Goal: Transaction & Acquisition: Purchase product/service

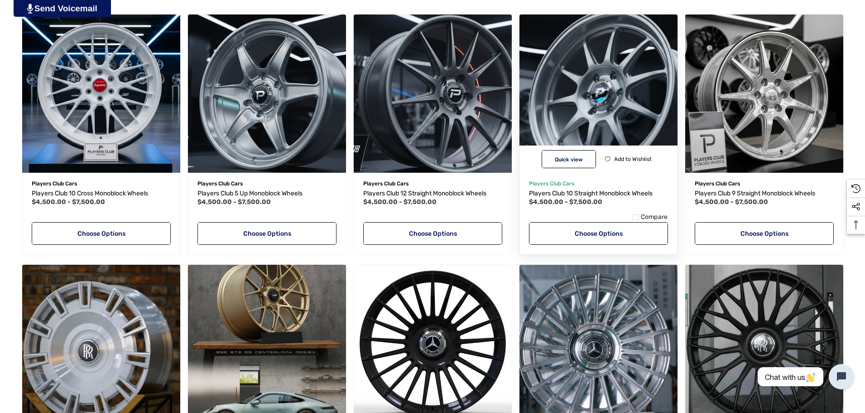
scroll to position [362, 0]
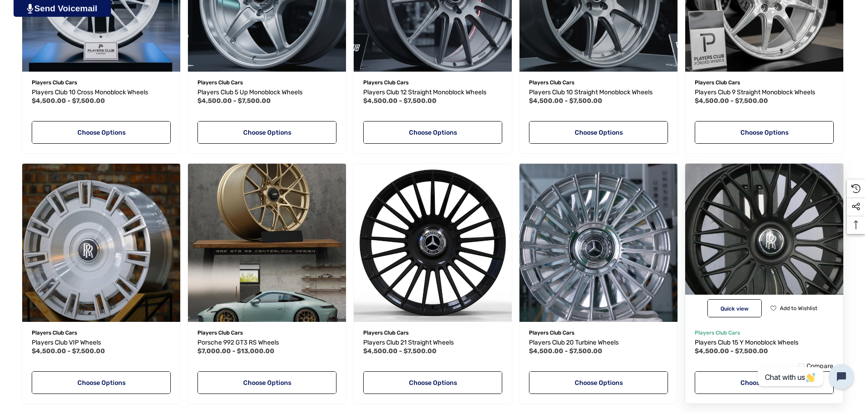
click at [742, 238] on img "Players Club 15 Y Monoblock Wheels,Price range from $4,500.00 to $7,500.00\a" at bounding box center [764, 242] width 174 height 174
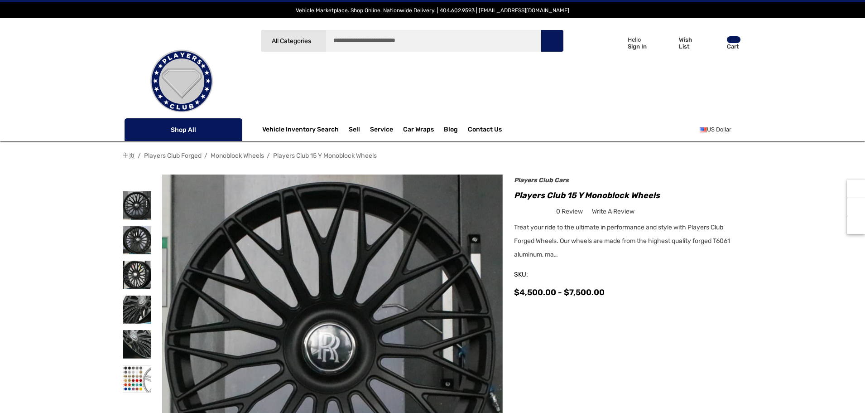
click at [346, 91] on div "Search All Categories Icon Arrow Down Icon Arrow Down Icon Arrow Up Icon Arrow …" at bounding box center [412, 77] width 312 height 97
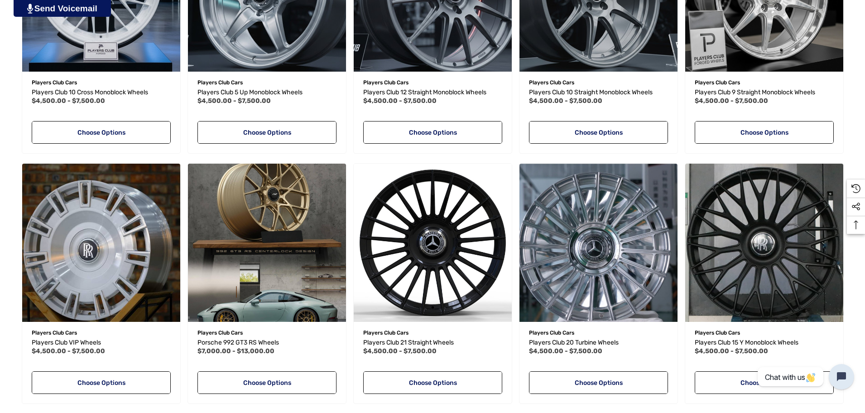
click at [16, 156] on div "主页 Players Club Forged Monoblock Wheels Monoblock Wheels Players Club Monoblock…" at bounding box center [432, 270] width 865 height 973
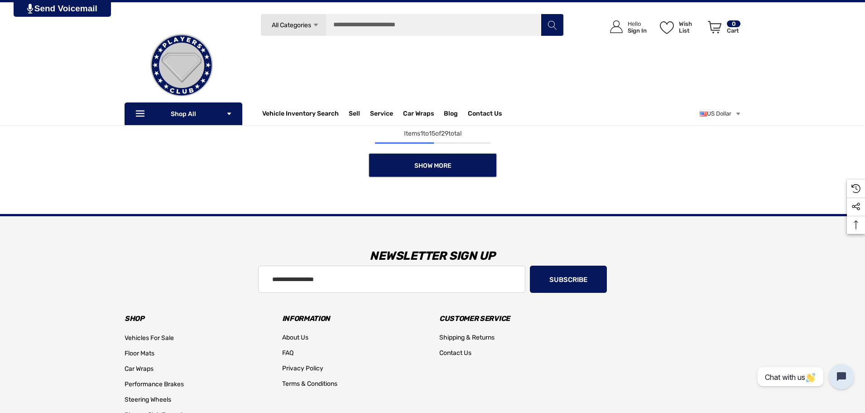
scroll to position [725, 0]
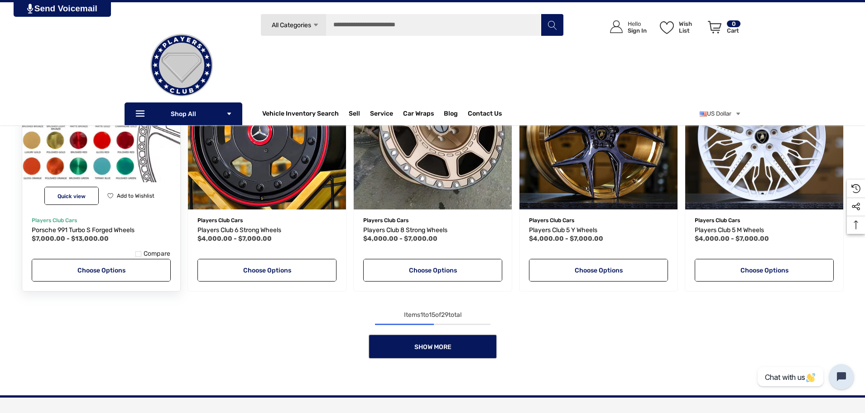
click at [113, 163] on img "Porsche 991 Turbo S Forged Wheels,Price range from $7,000.00 to $13,000.00\a" at bounding box center [101, 130] width 174 height 174
